Goal: Information Seeking & Learning: Find specific fact

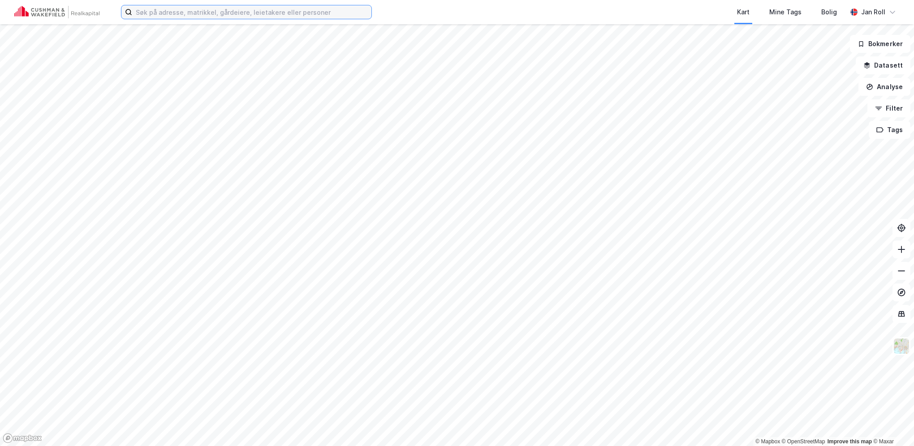
click at [247, 12] on input at bounding box center [251, 11] width 239 height 13
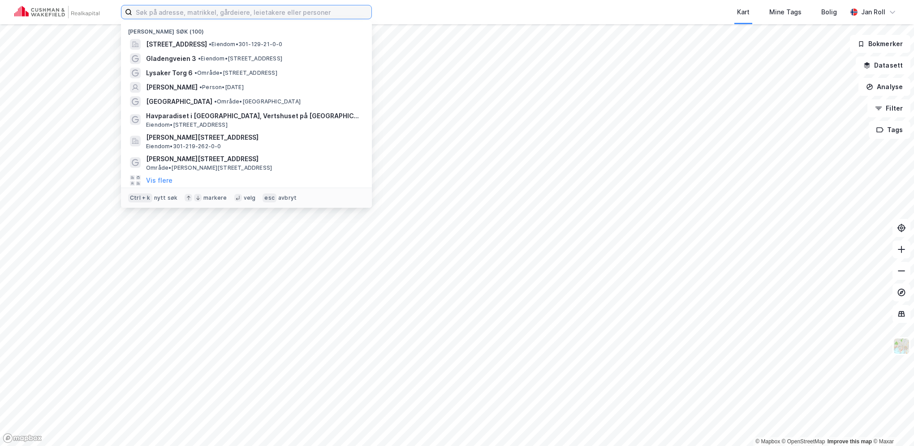
paste input "[STREET_ADDRESS]"
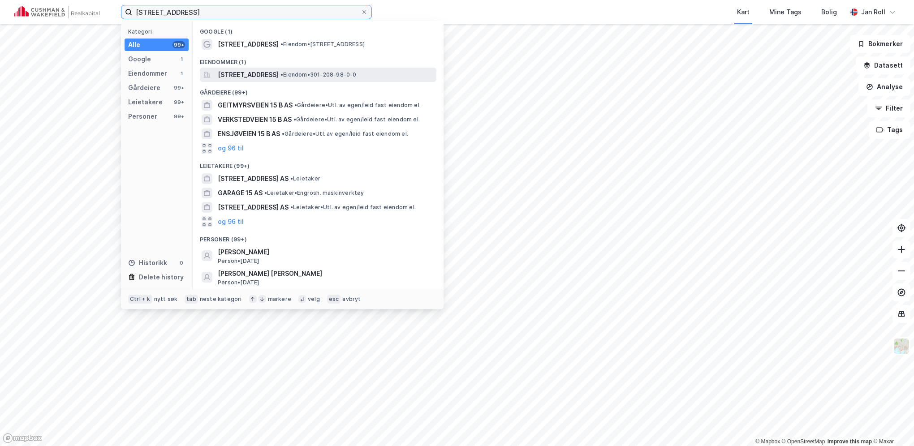
type input "[STREET_ADDRESS]"
click at [320, 69] on div "[STREET_ADDRESS] • Eiendom • 301-208-98-0-0" at bounding box center [318, 75] width 237 height 14
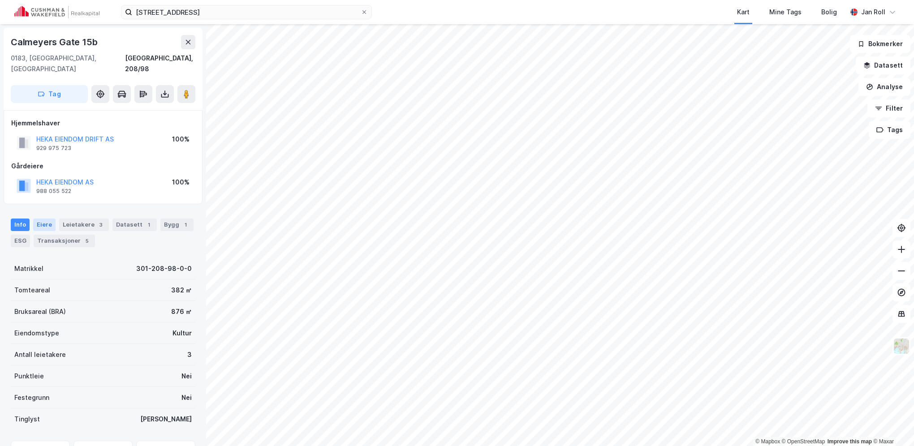
click at [44, 219] on div "Eiere" at bounding box center [44, 225] width 22 height 13
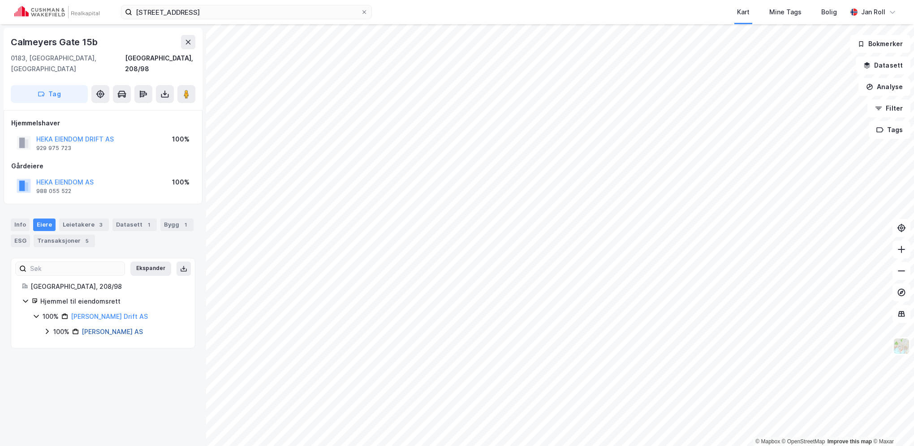
click at [102, 328] on link "[PERSON_NAME] AS" at bounding box center [112, 332] width 61 height 8
